Goal: Complete application form

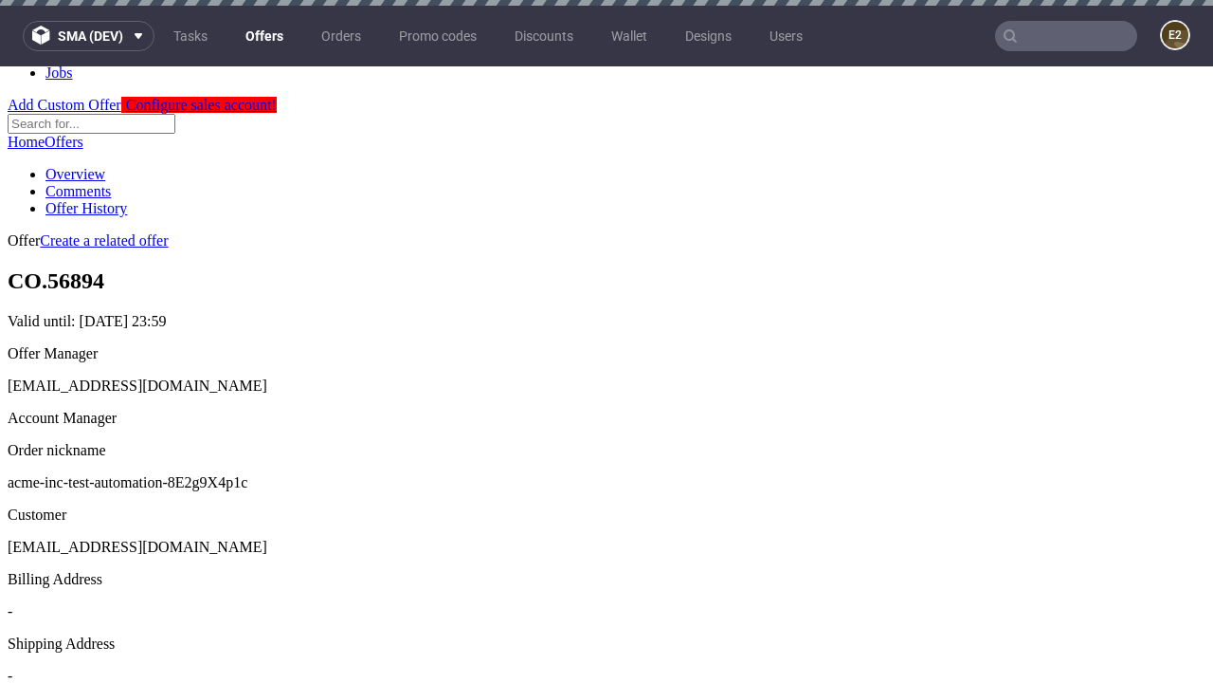
scroll to position [6, 0]
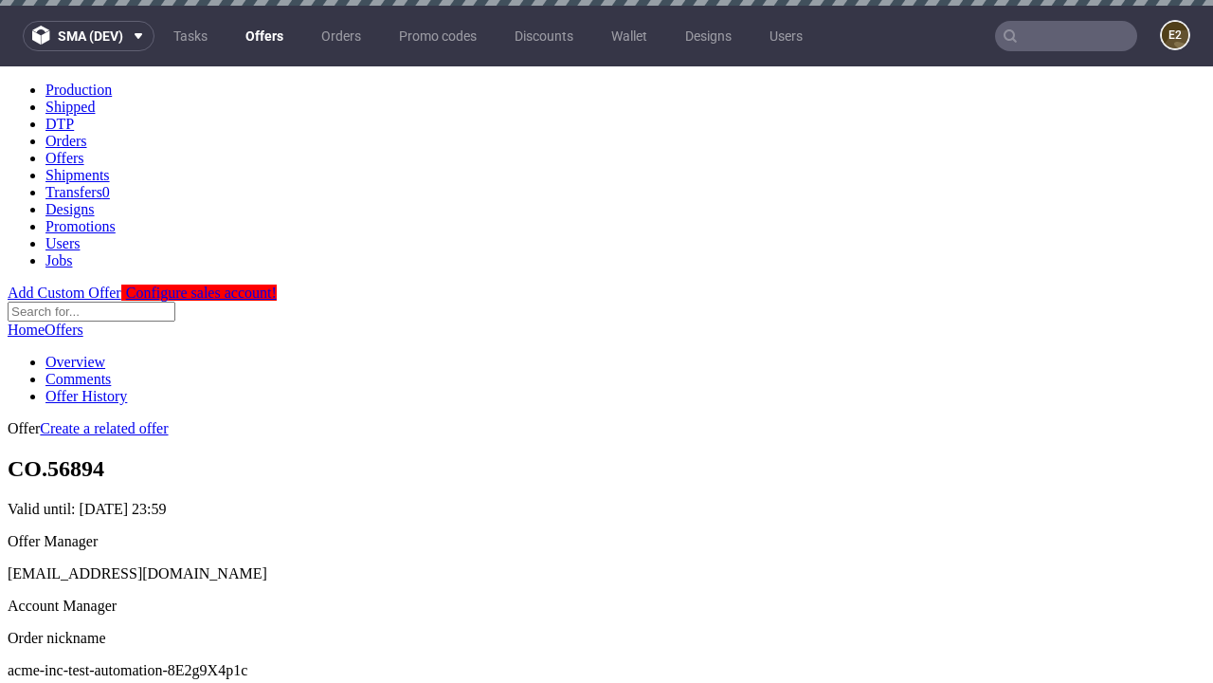
scroll to position [6, 0]
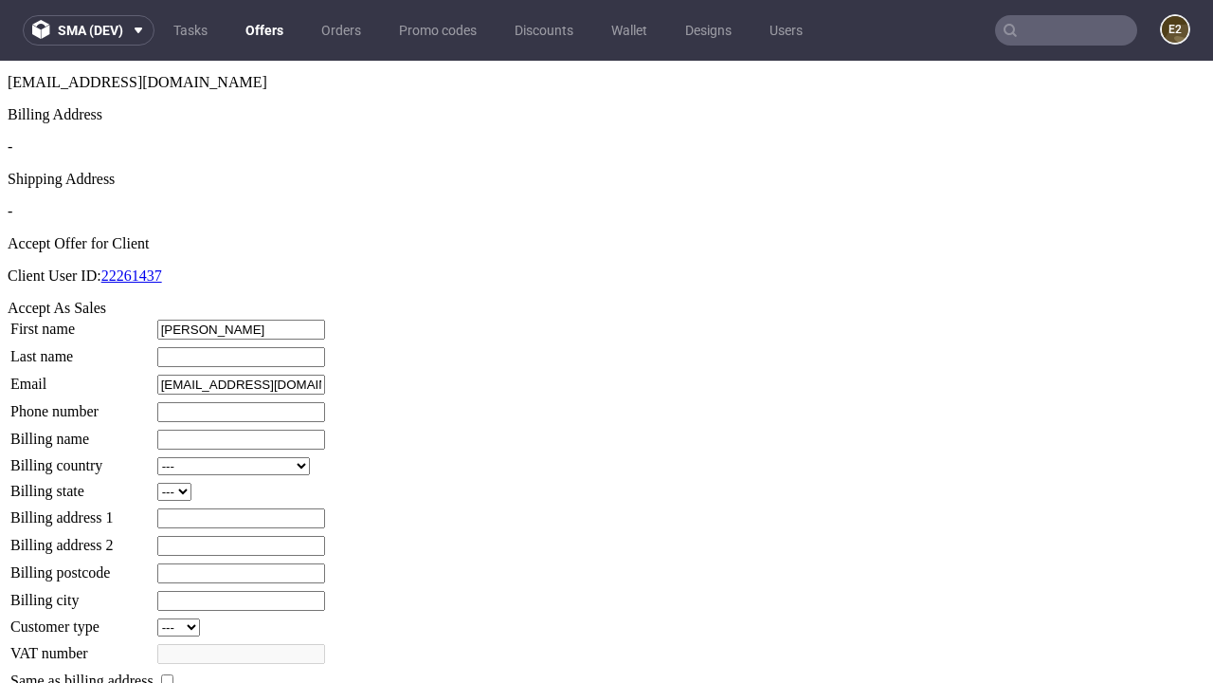
type input "[PERSON_NAME]"
type input "1509813888"
type input "Fredy78"
select select "13"
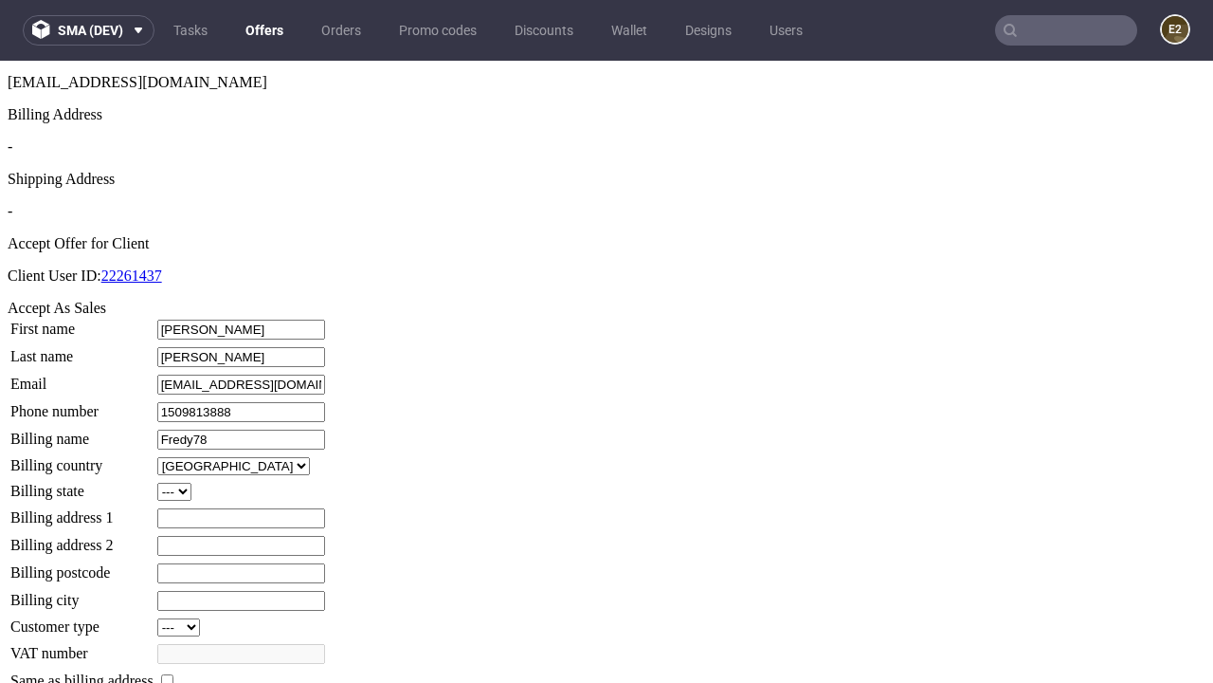
select select "132"
type input "Fredy78"
type input "5 [PERSON_NAME] View"
type input "IR38 9QX"
type input "Schupperidge"
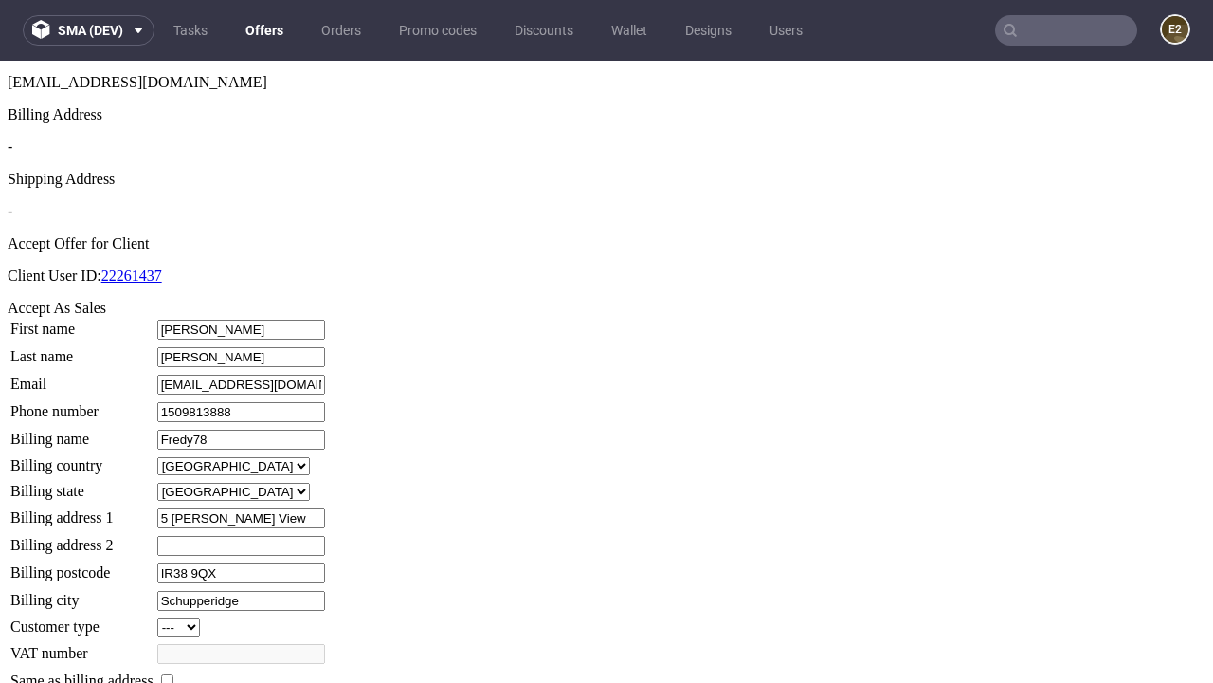
click at [173, 674] on input "checkbox" at bounding box center [167, 680] width 12 height 12
checkbox input "true"
type input "Fredy78"
select select "13"
type input "5 [PERSON_NAME] View"
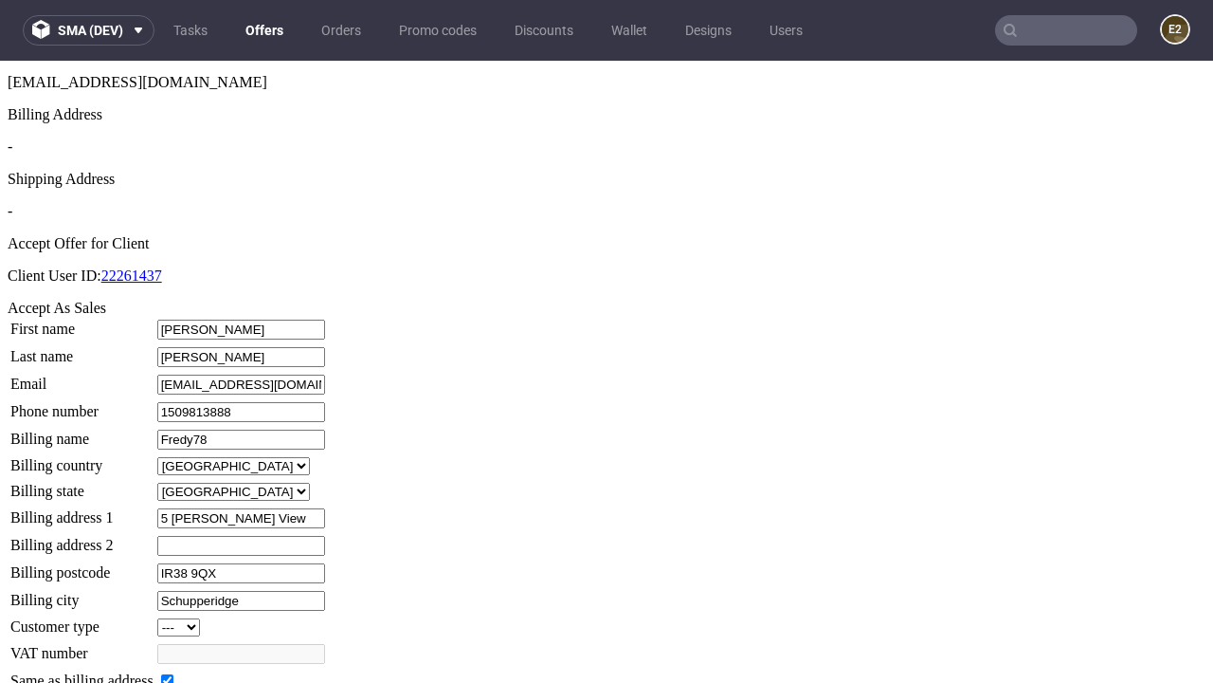
type input "IR38 9QX"
type input "Schupperidge"
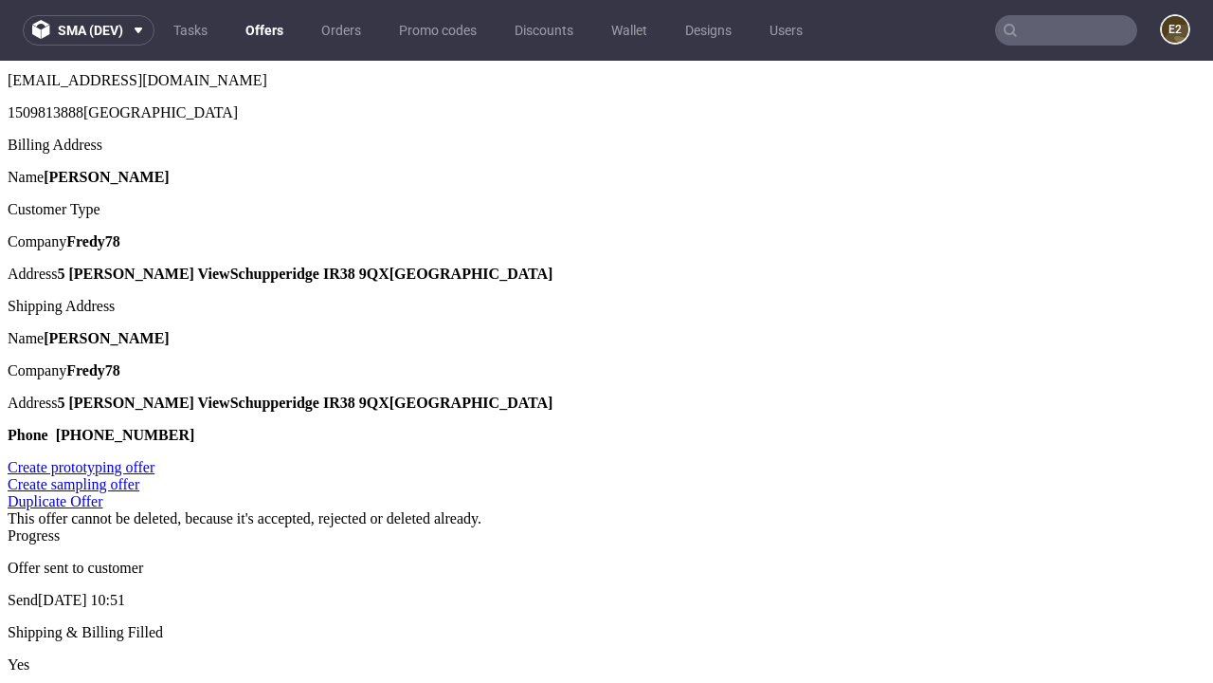
scroll to position [0, 0]
